Goal: Information Seeking & Learning: Find specific fact

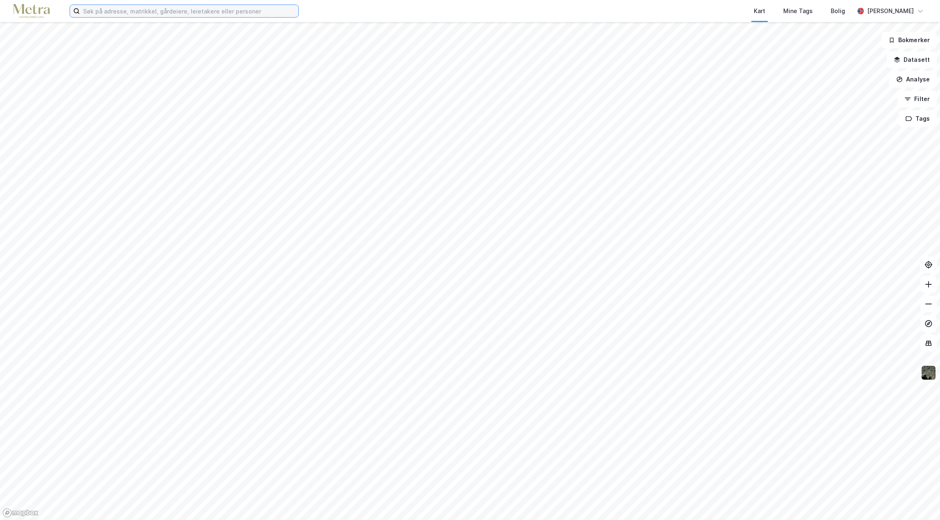
click at [115, 16] on input at bounding box center [189, 11] width 218 height 12
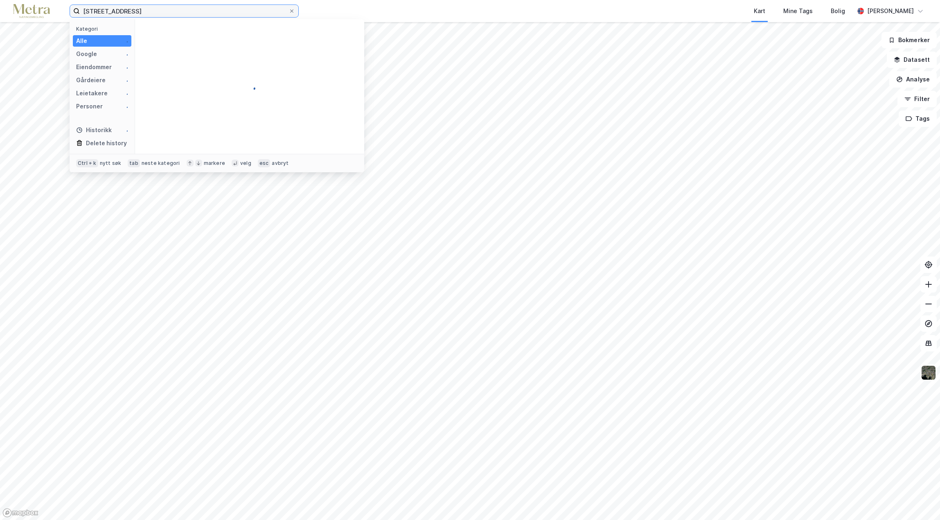
type input "[STREET_ADDRESS]"
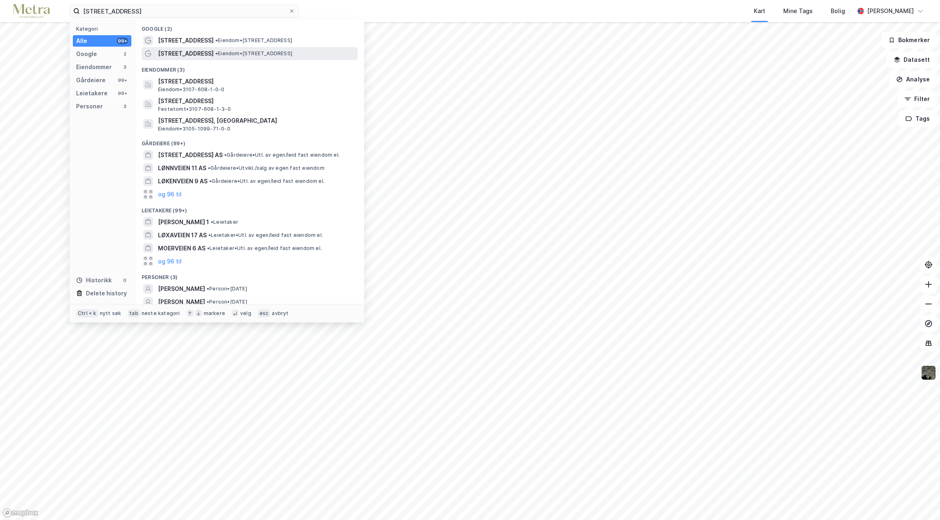
click at [215, 56] on span "• Eiendom • [STREET_ADDRESS]" at bounding box center [253, 53] width 77 height 7
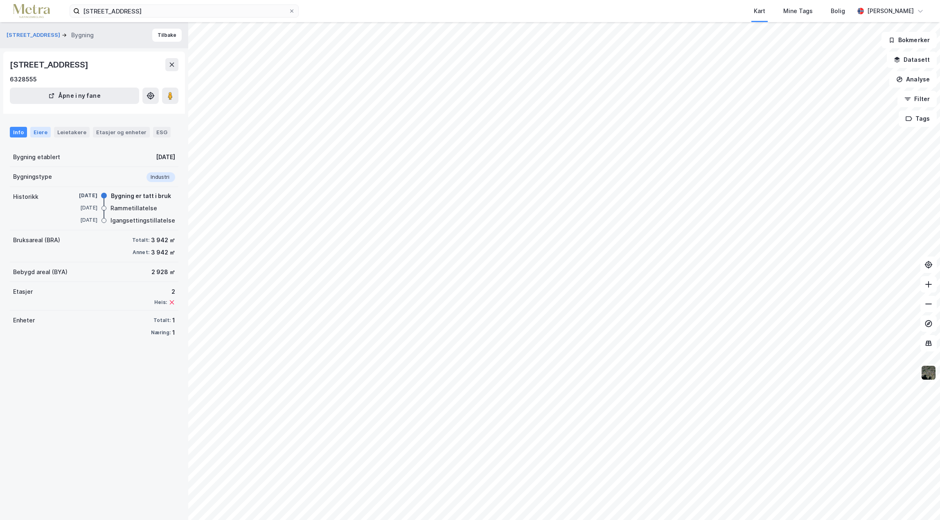
click at [36, 131] on div "Eiere" at bounding box center [40, 132] width 20 height 11
